Goal: Transaction & Acquisition: Purchase product/service

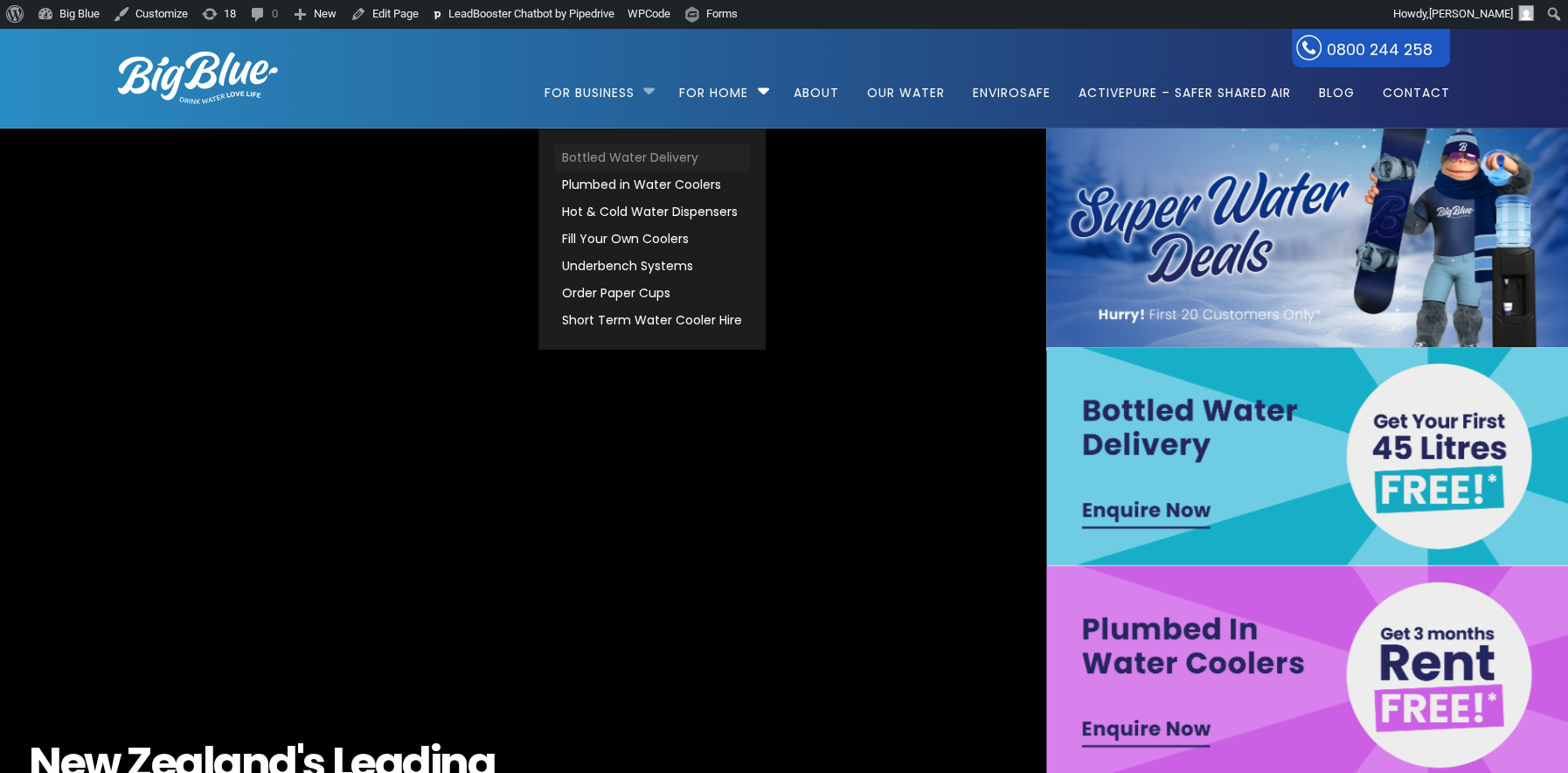
click at [587, 154] on link "Bottled Water Delivery" at bounding box center [652, 158] width 196 height 27
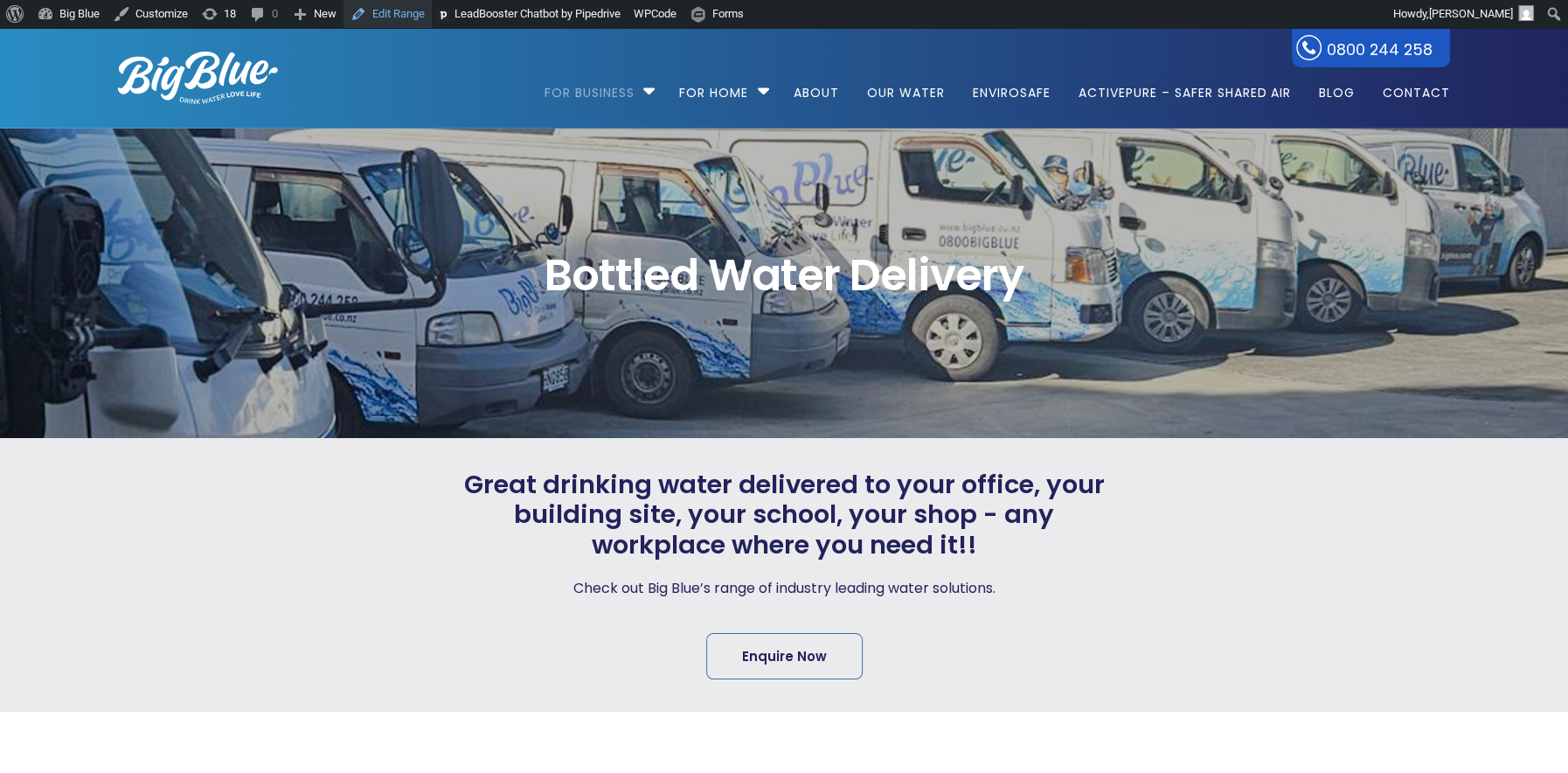
click at [376, 8] on link "Edit Range" at bounding box center [387, 14] width 88 height 28
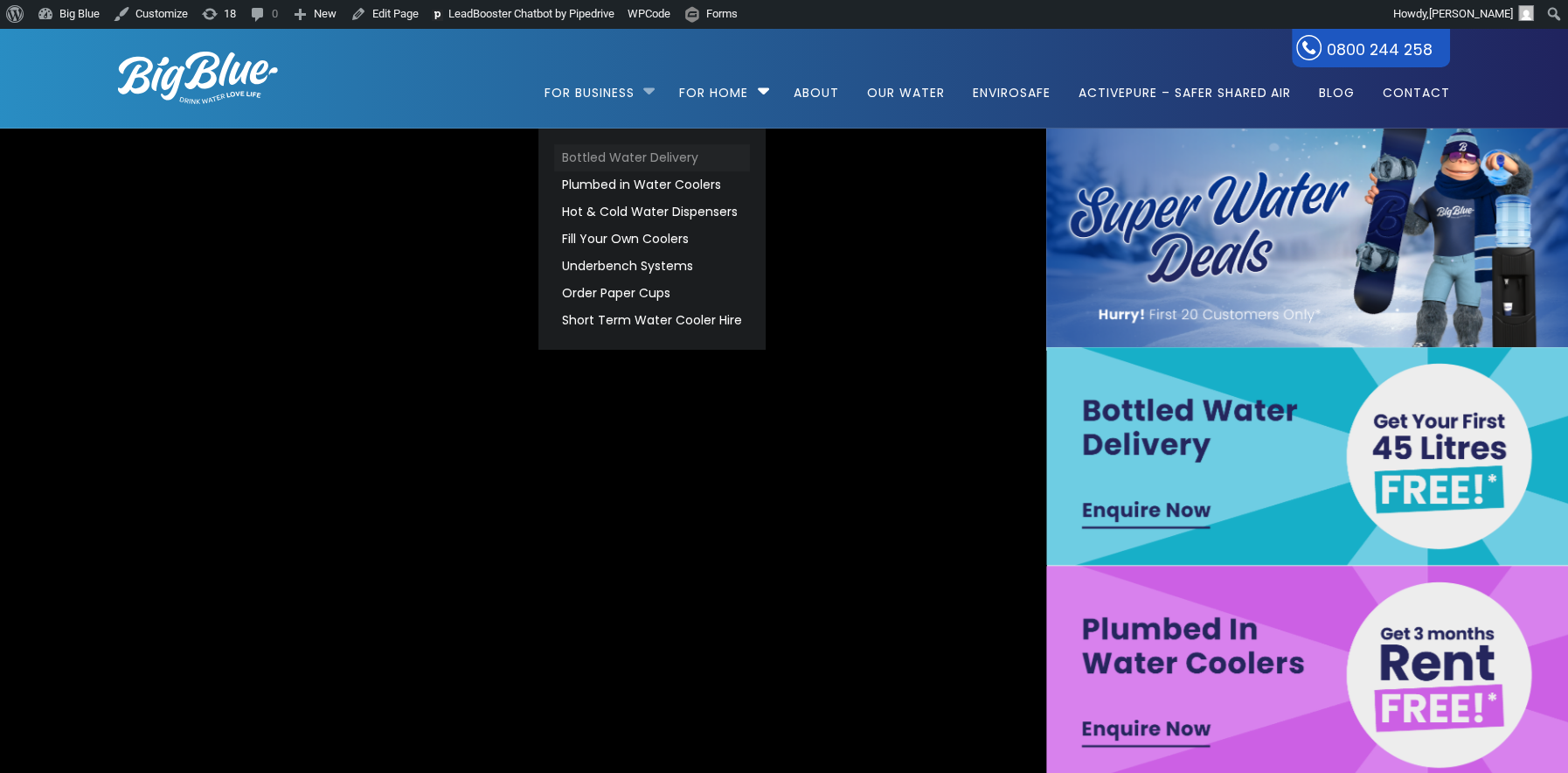
click at [599, 155] on link "Bottled Water Delivery" at bounding box center [652, 158] width 196 height 27
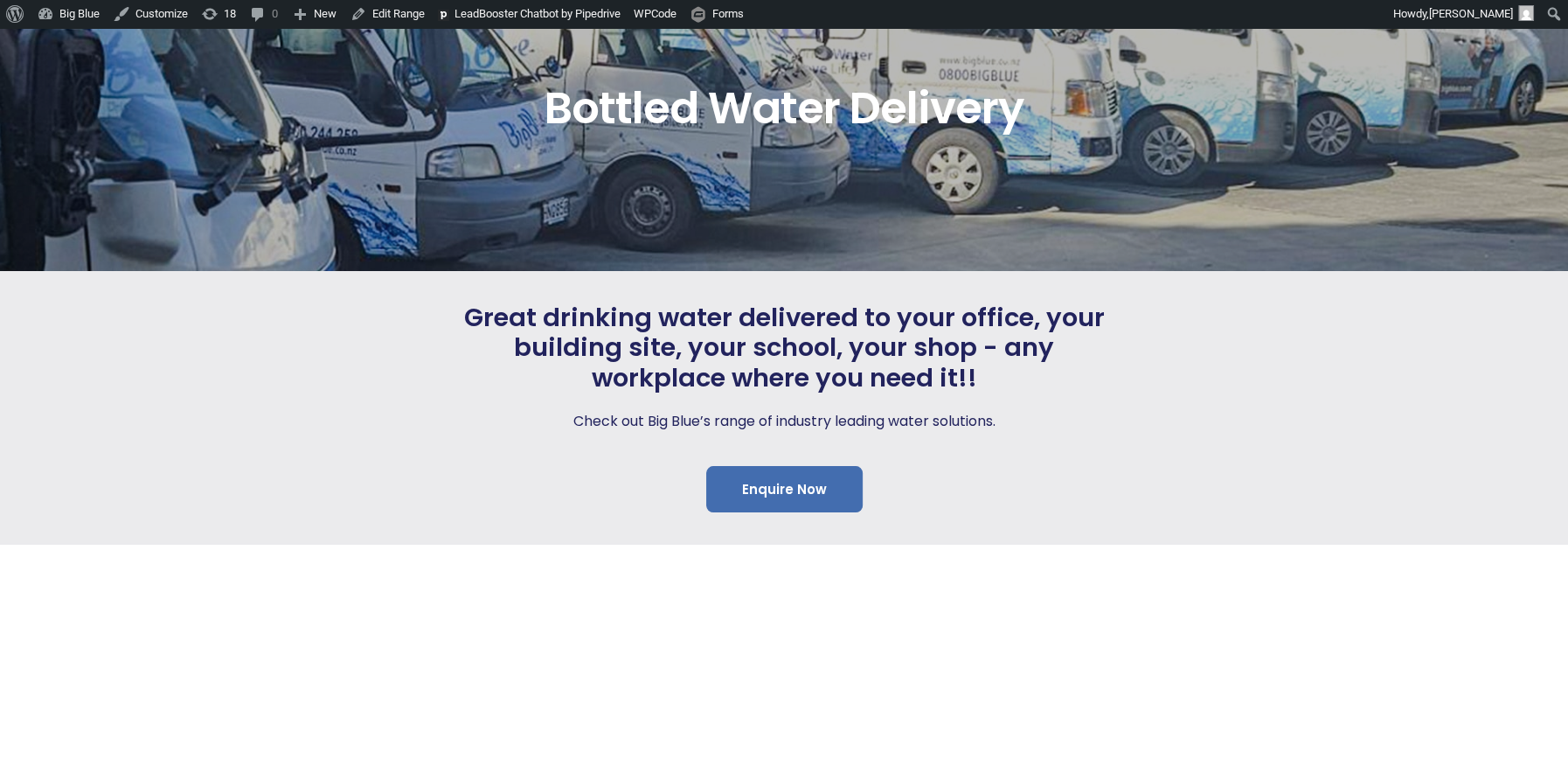
click at [770, 479] on link "Enquire Now" at bounding box center [784, 489] width 157 height 46
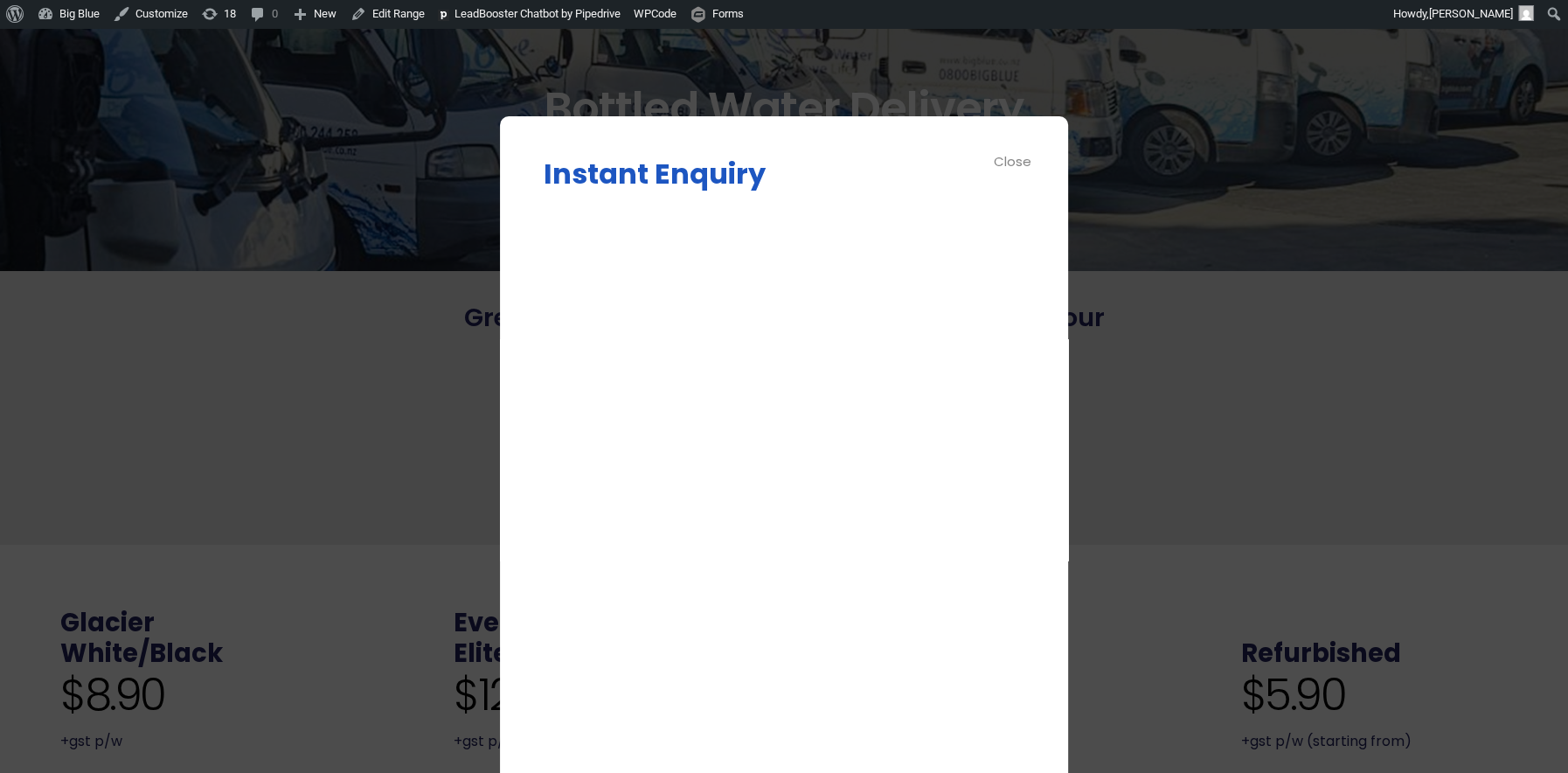
click at [1004, 160] on div "Close" at bounding box center [1014, 160] width 39 height 20
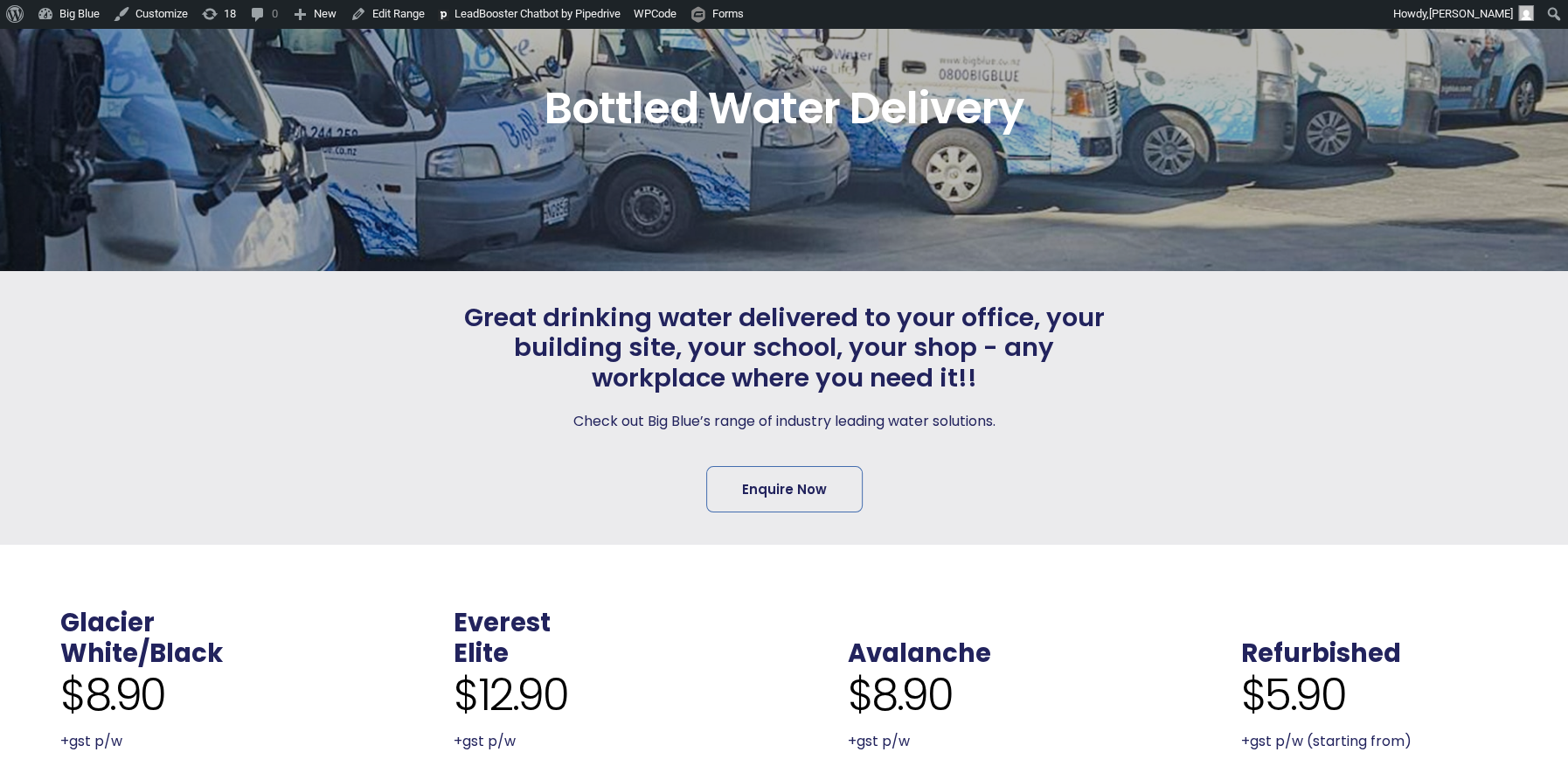
click at [866, 417] on p "Check out Big Blue’s range of industry leading water solutions." at bounding box center [783, 421] width 650 height 24
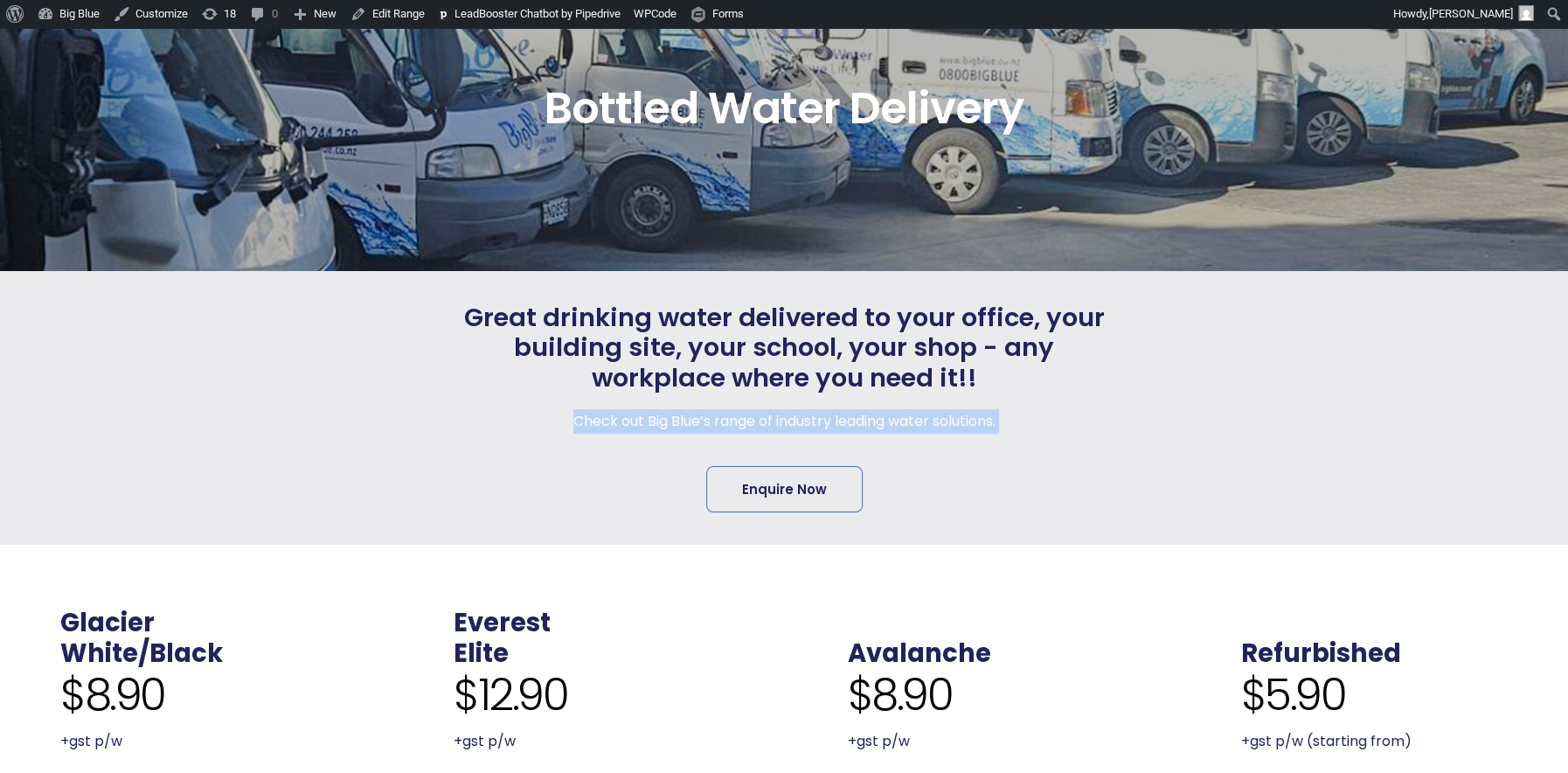
click at [866, 416] on p "Check out Big Blue’s range of industry leading water solutions." at bounding box center [783, 421] width 650 height 24
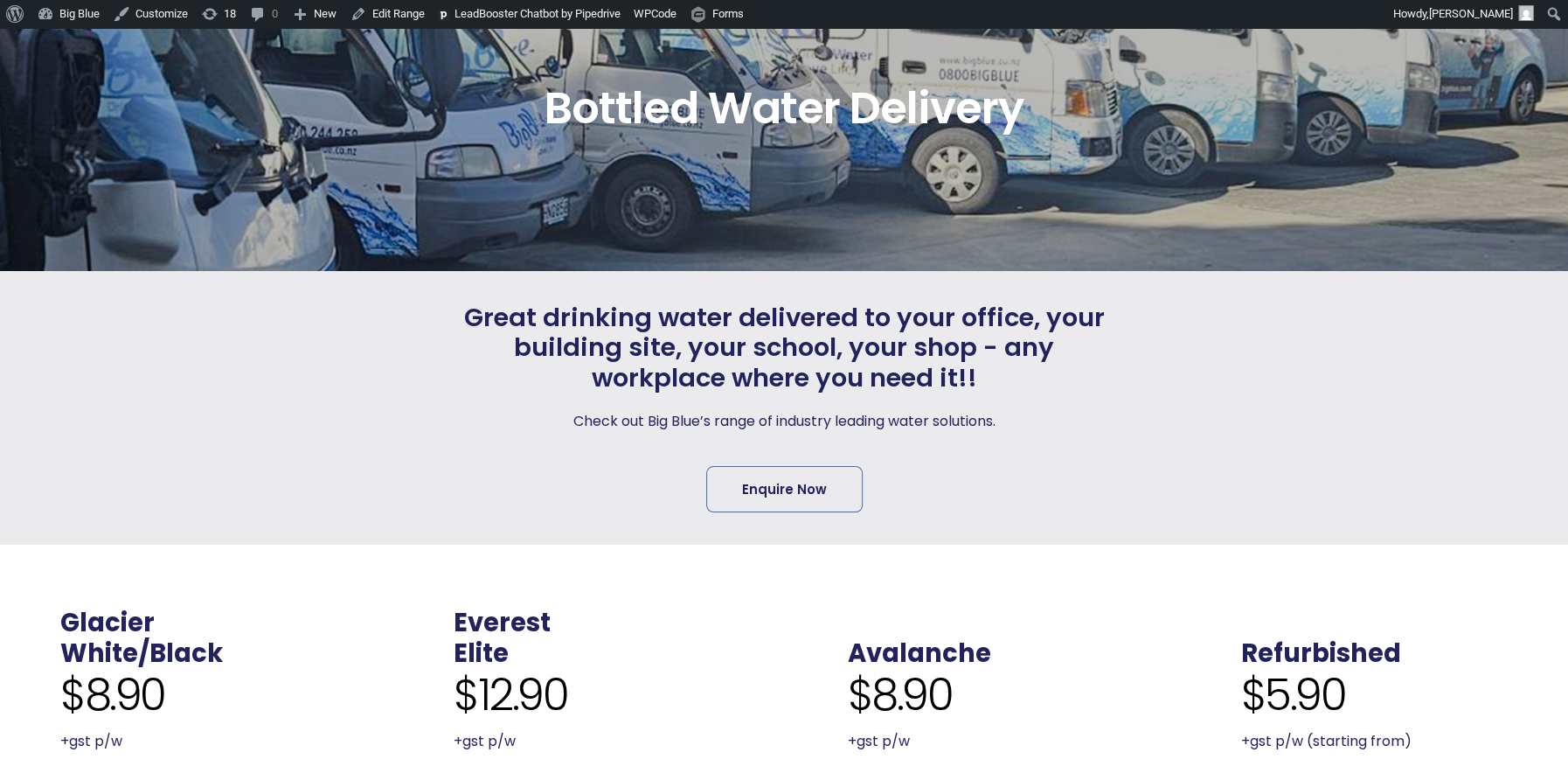
click at [846, 331] on span "Great drinking water delivered to your office, your building site, your school,…" at bounding box center [783, 347] width 650 height 91
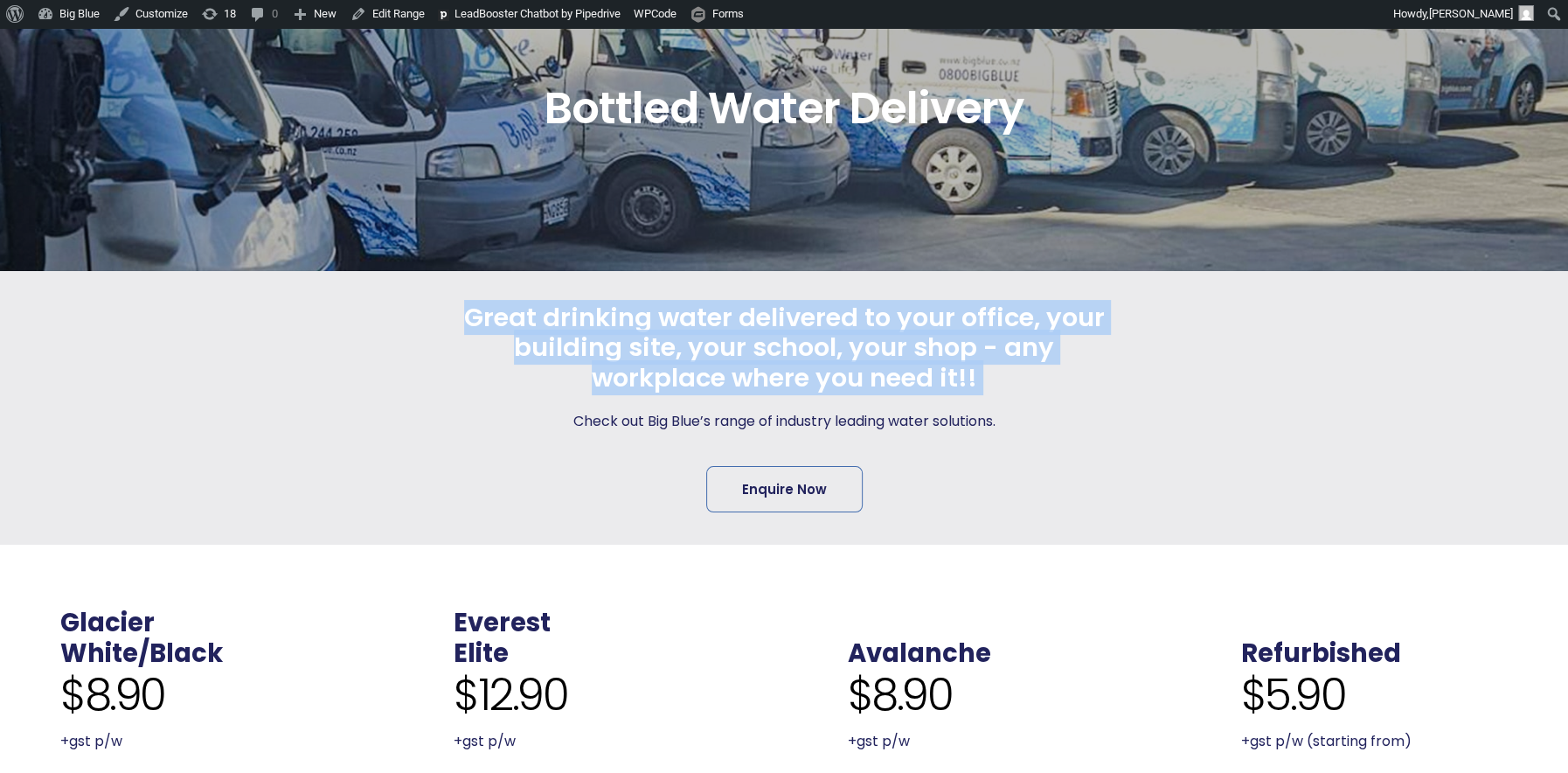
click at [846, 331] on span "Great drinking water delivered to your office, your building site, your school,…" at bounding box center [783, 347] width 650 height 91
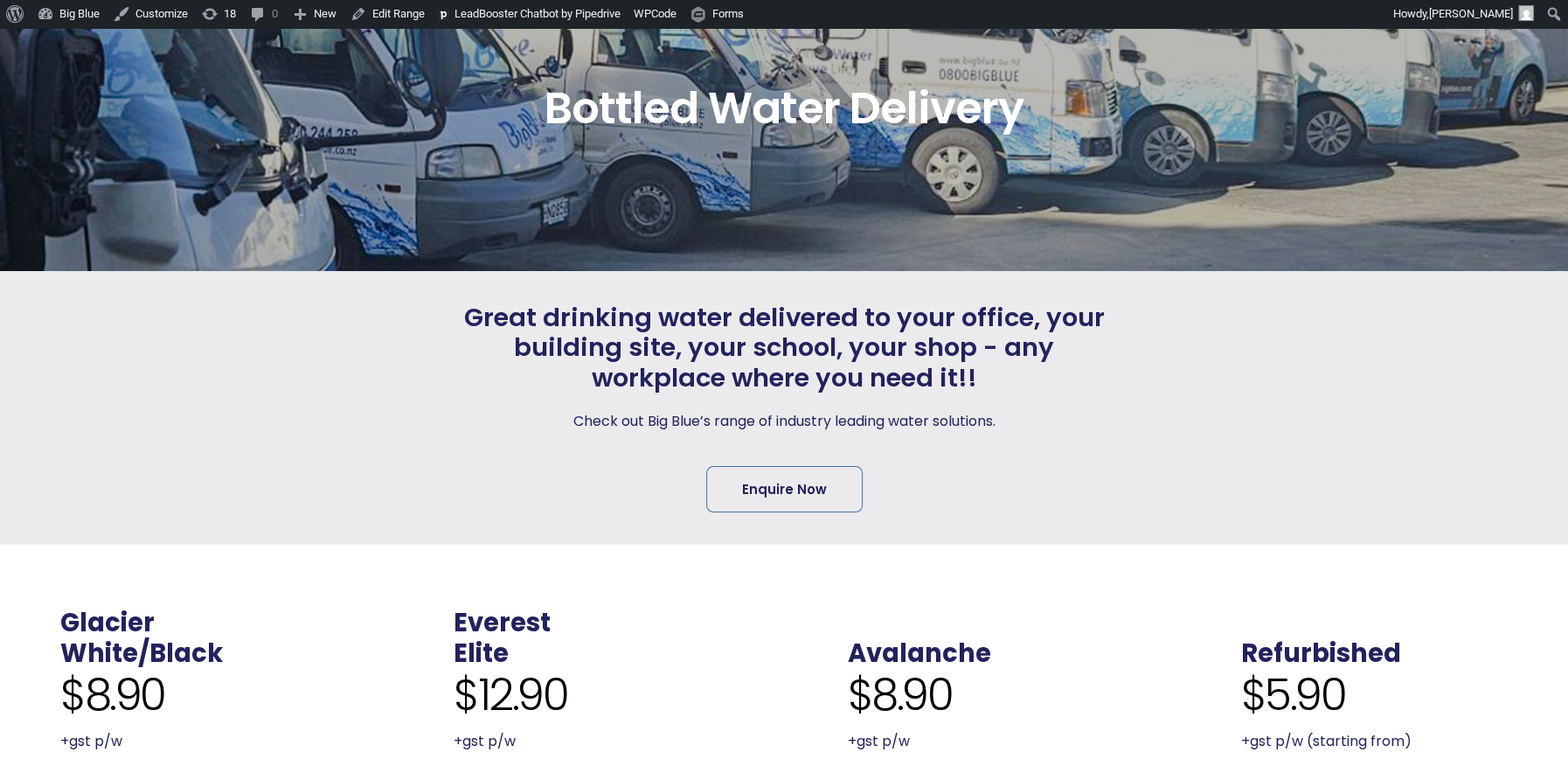
click at [808, 421] on p "Check out Big Blue’s range of industry leading water solutions." at bounding box center [783, 421] width 650 height 24
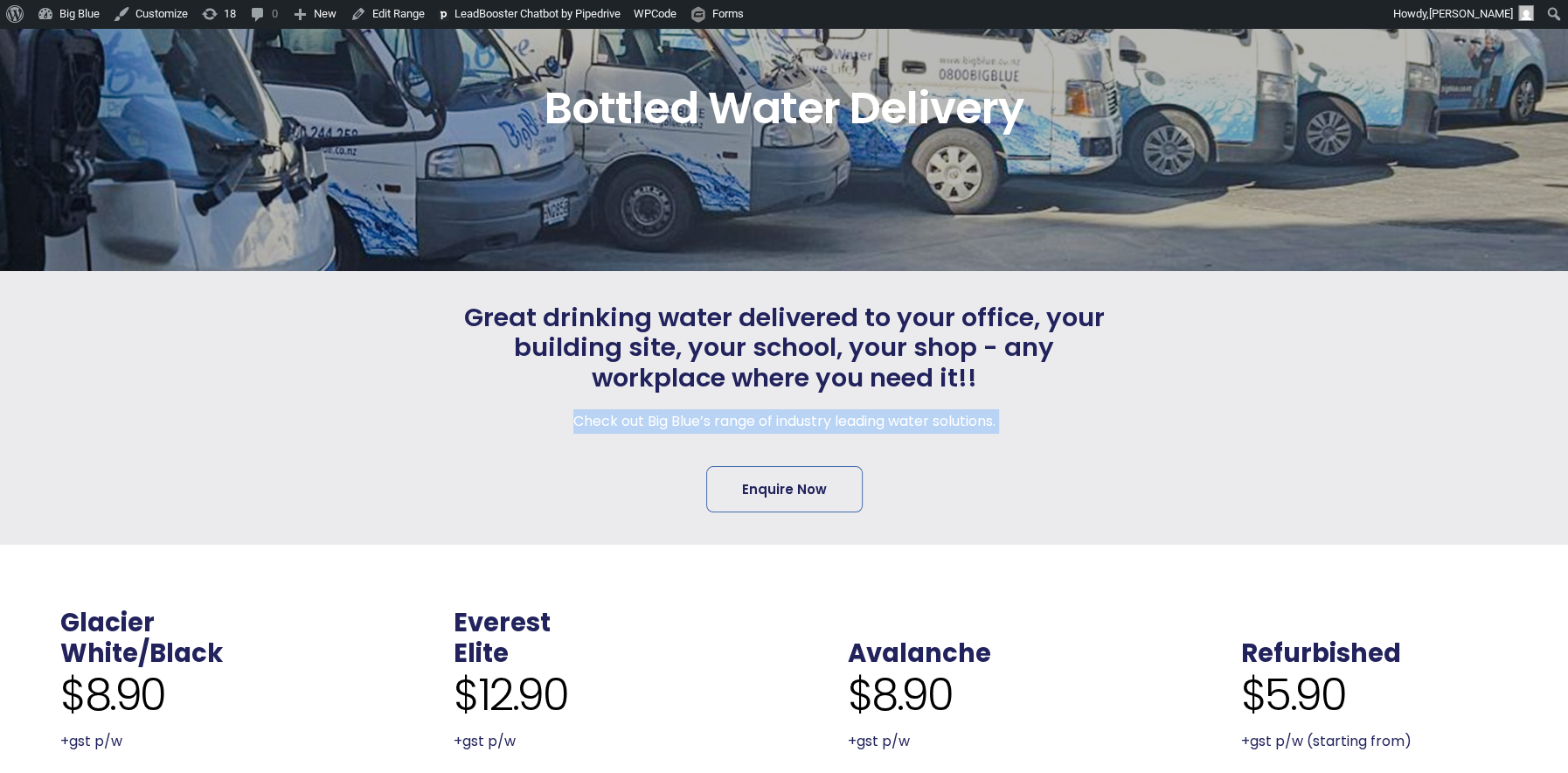
click at [808, 421] on p "Check out Big Blue’s range of industry leading water solutions." at bounding box center [783, 421] width 650 height 24
click at [800, 477] on link "Enquire Now" at bounding box center [784, 489] width 157 height 46
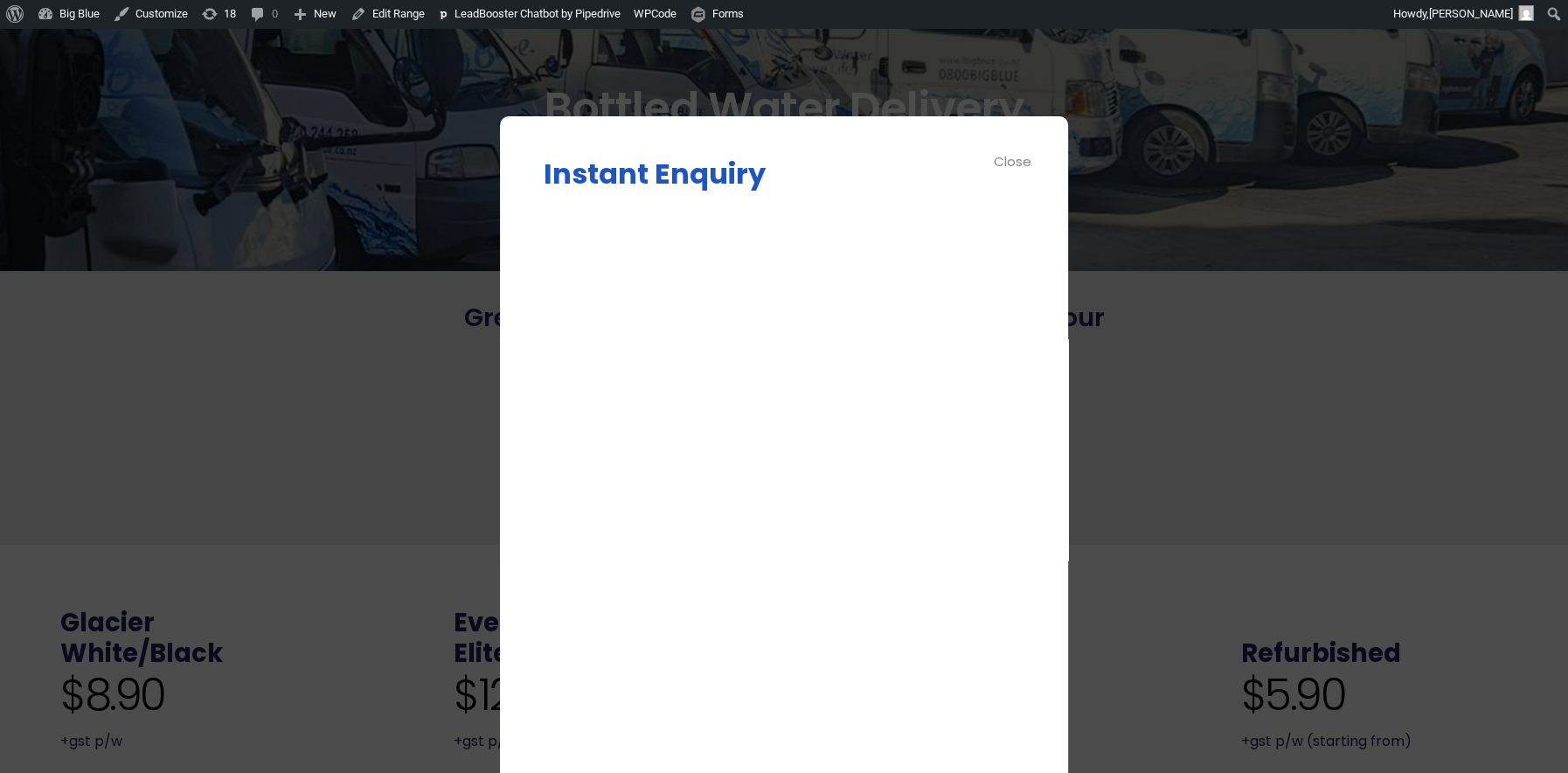
click at [1003, 159] on div "Close" at bounding box center [1014, 160] width 39 height 20
